Goal: Task Accomplishment & Management: Use online tool/utility

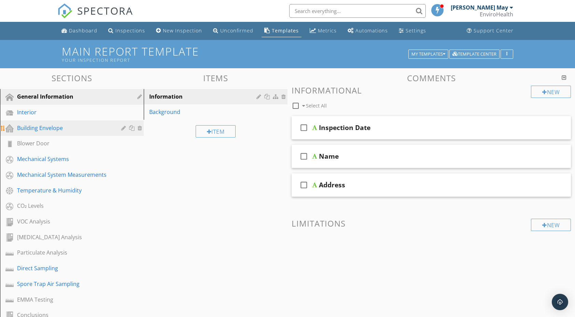
click at [54, 124] on div "Building Envelope" at bounding box center [64, 128] width 94 height 8
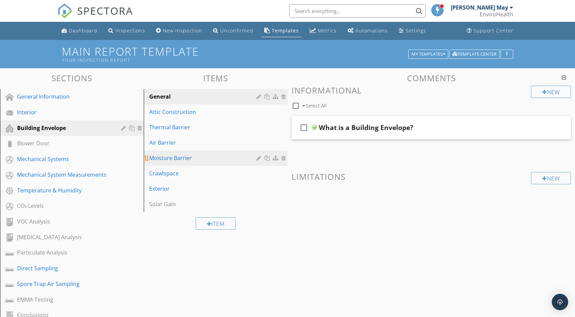
click at [184, 152] on link "Moisture Barrier" at bounding box center [217, 158] width 142 height 15
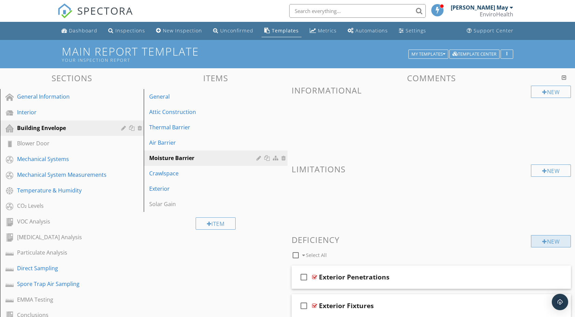
click at [549, 244] on div "New" at bounding box center [551, 241] width 40 height 12
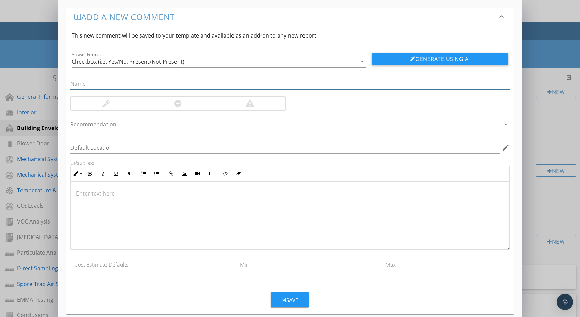
scroll to position [10, 0]
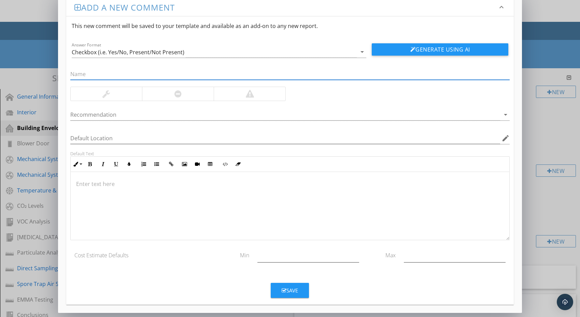
click at [275, 200] on div at bounding box center [290, 206] width 439 height 68
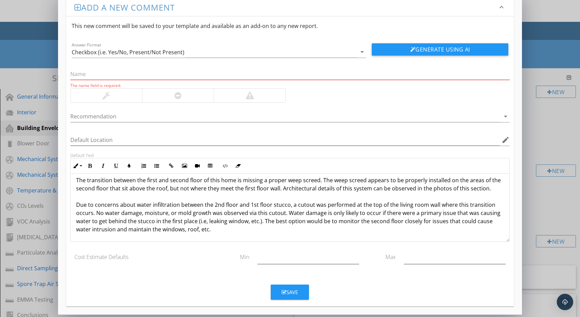
scroll to position [11, 0]
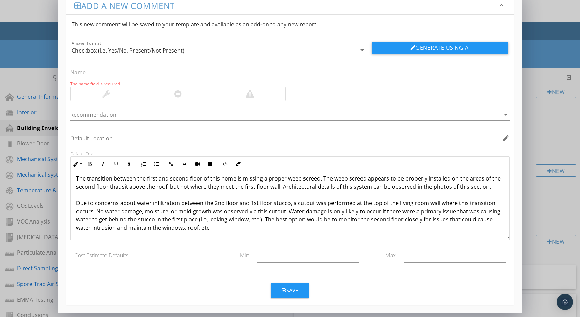
click at [75, 202] on div "Since stucco is porous and since moisture can accidentally get behind the stucc…" at bounding box center [290, 170] width 439 height 139
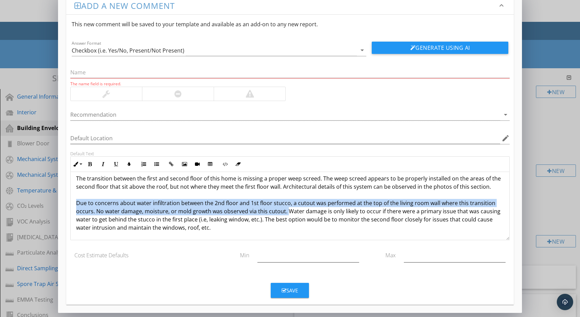
drag, startPoint x: 75, startPoint y: 203, endPoint x: 286, endPoint y: 212, distance: 211.3
click at [286, 212] on div "Since stucco is porous and since moisture can accidentally get behind the stucc…" at bounding box center [290, 170] width 439 height 139
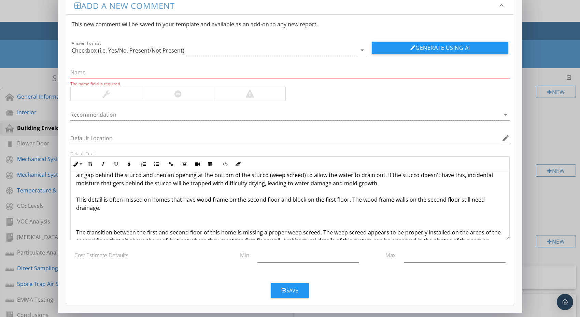
scroll to position [30, 0]
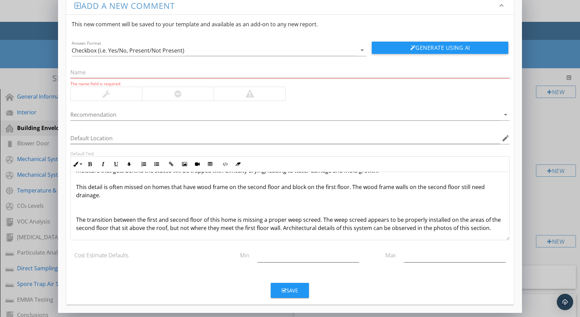
click at [76, 218] on p "Since stucco is porous and since moisture can accidentally get behind the stucc…" at bounding box center [290, 203] width 428 height 107
click at [154, 159] on button "Unordered List" at bounding box center [156, 164] width 13 height 13
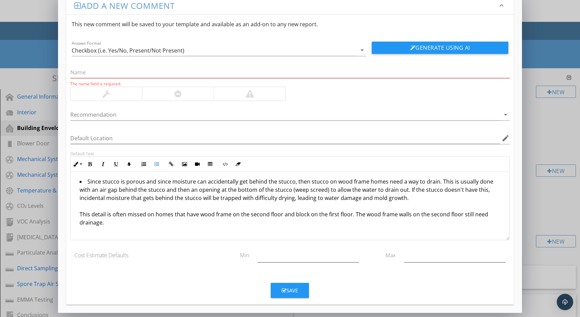
scroll to position [0, 0]
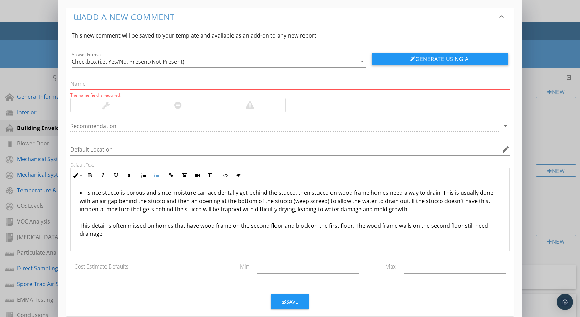
click at [84, 194] on li "Since stucco is porous and since moisture can accidentally get behind the stucc…" at bounding box center [292, 222] width 424 height 67
click at [156, 173] on icon "button" at bounding box center [156, 175] width 5 height 5
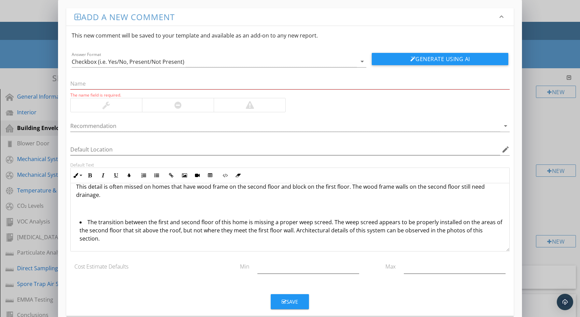
scroll to position [51, 0]
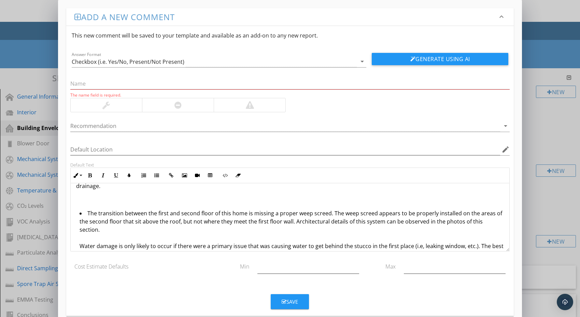
click at [78, 238] on ul "The transition between the first and second floor of this home is missing a pro…" at bounding box center [290, 234] width 428 height 51
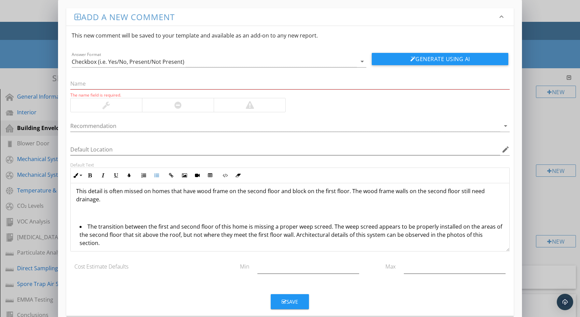
scroll to position [46, 0]
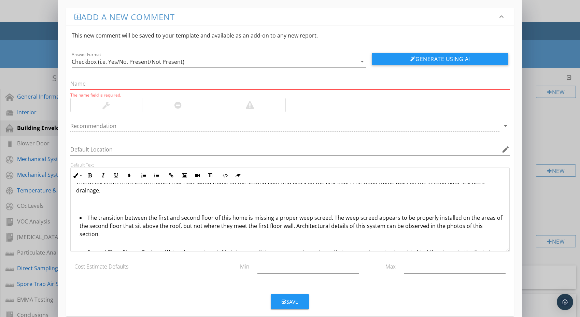
click at [131, 86] on input "text" at bounding box center [290, 83] width 440 height 11
paste input "Second Floor Stucco Drainage"
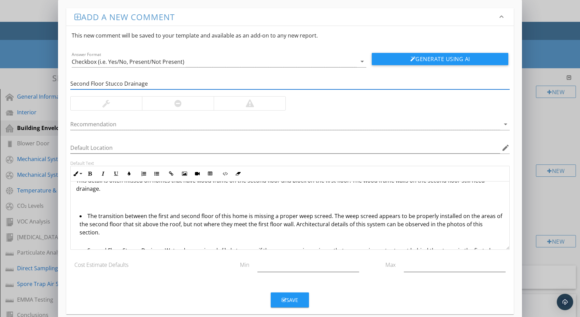
type input "Second Floor Stucco Drainage"
click at [163, 247] on li "Second Floor Stucco DrainageWater damage is only likely to occur if there were …" at bounding box center [292, 260] width 424 height 26
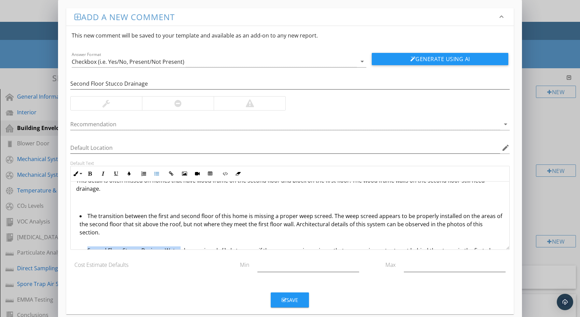
drag, startPoint x: 163, startPoint y: 242, endPoint x: 89, endPoint y: 235, distance: 73.8
click at [89, 235] on ul "The transition between the first and second floor of this home is missing a pro…" at bounding box center [290, 242] width 428 height 61
click at [133, 247] on li "Second Floor Stucco DrainageWater damage is only likely to occur if there were …" at bounding box center [292, 260] width 424 height 26
drag, startPoint x: 161, startPoint y: 243, endPoint x: 86, endPoint y: 240, distance: 74.9
click at [86, 247] on li "Second Floor Stucco DrainageWater damage is only likely to occur if there were …" at bounding box center [292, 260] width 424 height 26
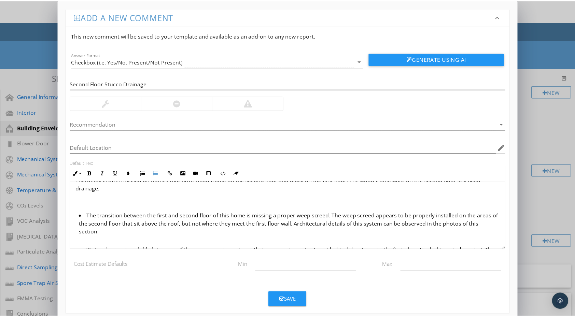
scroll to position [10, 0]
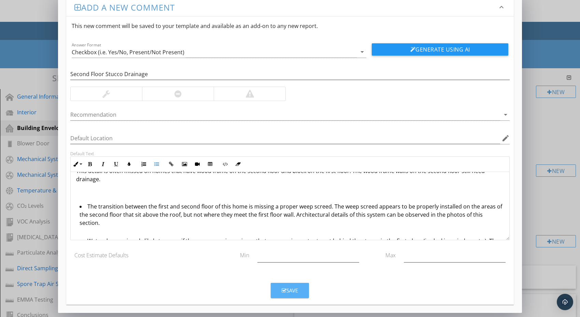
click at [292, 292] on div "Save" at bounding box center [290, 291] width 16 height 8
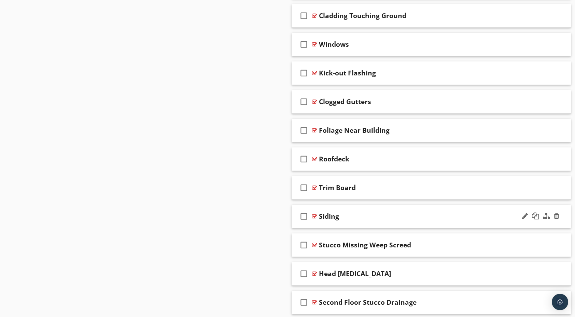
scroll to position [459, 0]
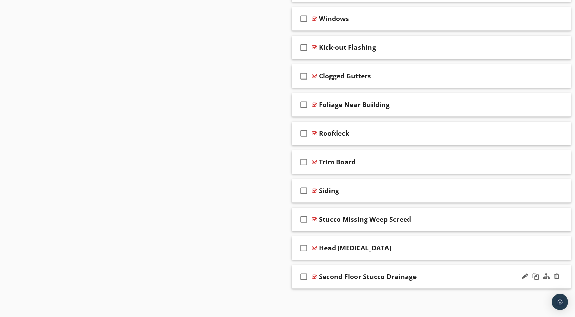
click at [435, 278] on div "Second Floor Stucco Drainage" at bounding box center [418, 277] width 199 height 8
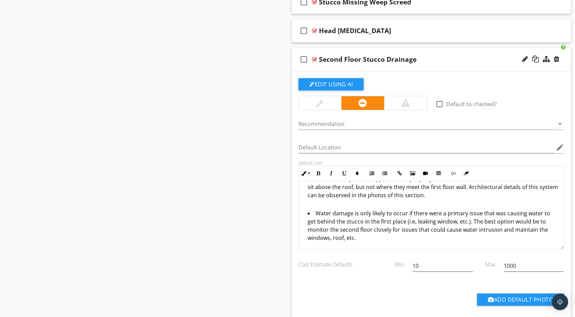
scroll to position [720, 0]
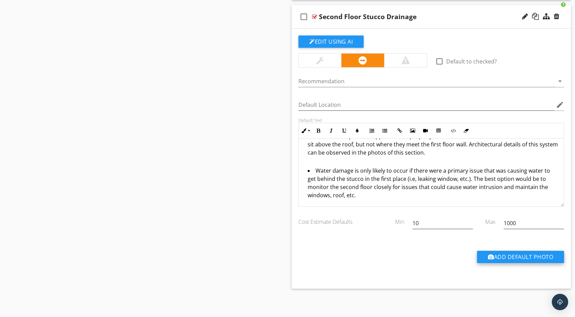
click at [520, 257] on button "Add Default Photo" at bounding box center [520, 257] width 87 height 12
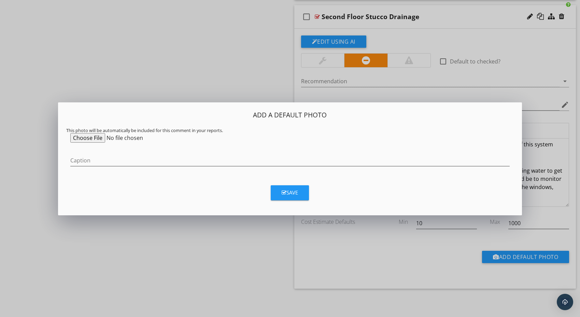
click at [80, 138] on input "file" at bounding box center [122, 138] width 104 height 10
type input "C:\fakepath\IMG_9550.heic"
click at [287, 192] on div "Save" at bounding box center [290, 193] width 16 height 8
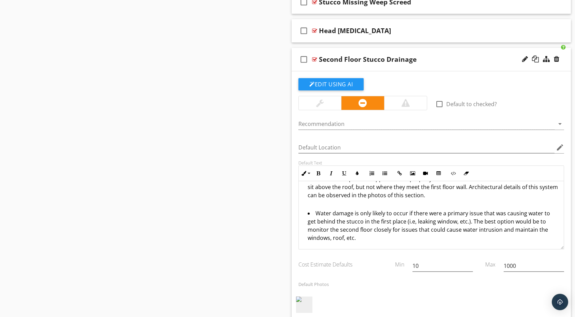
scroll to position [814, 0]
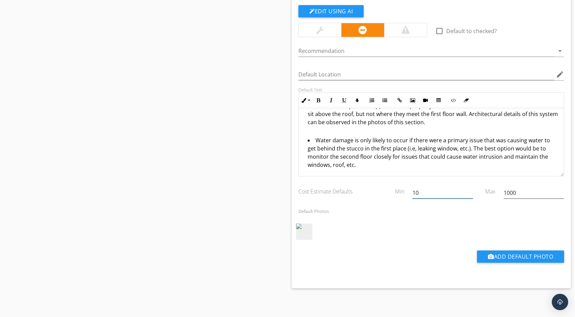
click at [444, 187] on input "10" at bounding box center [443, 192] width 60 height 11
click at [532, 187] on input "1000" at bounding box center [534, 192] width 60 height 11
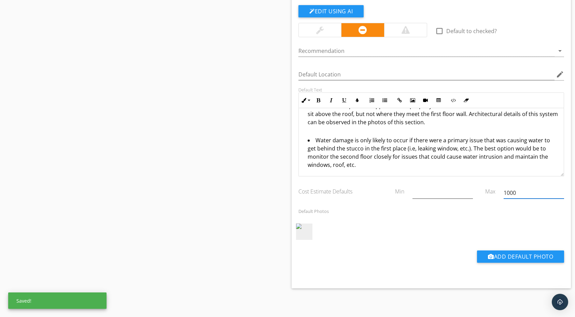
click at [532, 187] on input "1000" at bounding box center [534, 192] width 60 height 11
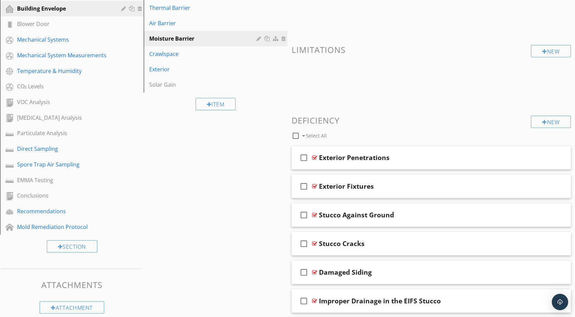
scroll to position [0, 0]
